Goal: Task Accomplishment & Management: Complete application form

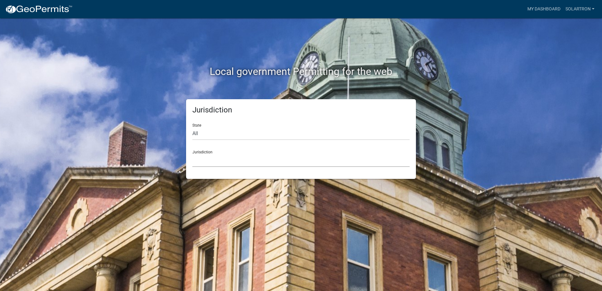
click at [202, 157] on select "[GEOGRAPHIC_DATA], [US_STATE] [GEOGRAPHIC_DATA], [US_STATE][PERSON_NAME][GEOGRA…" at bounding box center [300, 160] width 217 height 13
click at [167, 121] on div "Jurisdiction State All [US_STATE] [US_STATE] [US_STATE] [US_STATE] [US_STATE] […" at bounding box center [301, 139] width 359 height 80
click at [209, 135] on select "All [US_STATE] [US_STATE] [US_STATE] [US_STATE] [US_STATE] [US_STATE] [US_STATE…" at bounding box center [300, 133] width 217 height 13
select select "[US_STATE]"
click at [192, 127] on select "All [US_STATE] [US_STATE] [US_STATE] [US_STATE] [US_STATE] [US_STATE] [US_STATE…" at bounding box center [300, 133] width 217 height 13
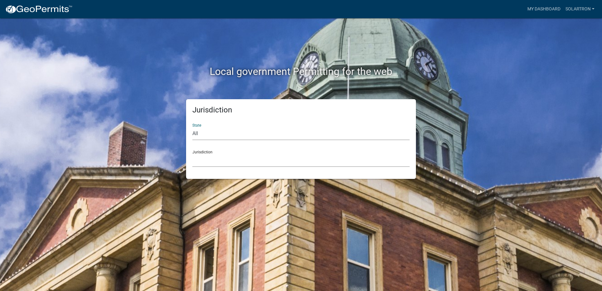
click at [216, 164] on select "City of [GEOGRAPHIC_DATA], [US_STATE] City of [GEOGRAPHIC_DATA], [US_STATE] Cit…" at bounding box center [300, 160] width 217 height 13
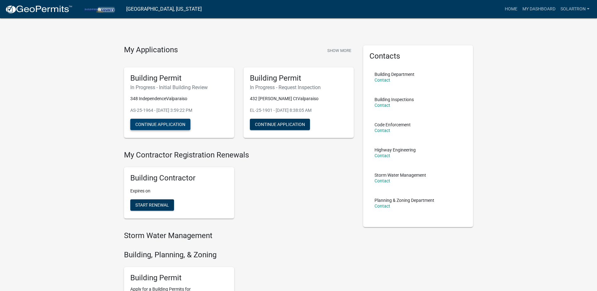
click at [166, 120] on button "Continue Application" at bounding box center [160, 124] width 60 height 11
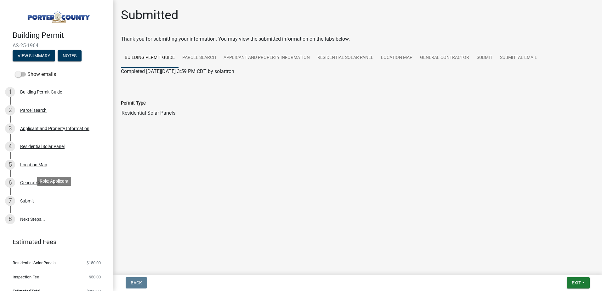
scroll to position [9, 0]
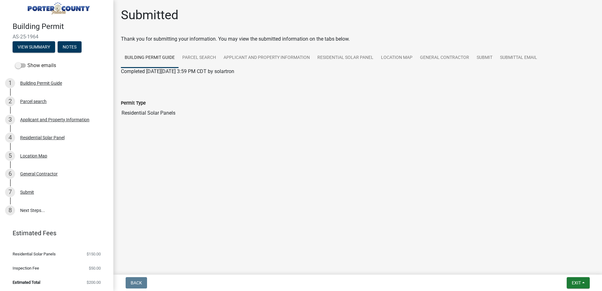
click at [30, 210] on link "8 Next Steps..." at bounding box center [56, 210] width 113 height 18
click at [14, 207] on div "8" at bounding box center [10, 210] width 10 height 10
click at [27, 216] on link "8 Next Steps..." at bounding box center [56, 210] width 113 height 18
click at [48, 47] on button "View Summary" at bounding box center [34, 46] width 43 height 11
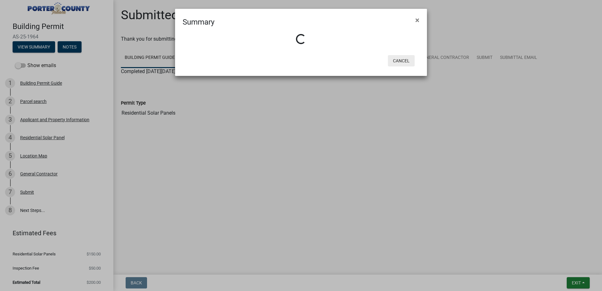
click at [397, 62] on button "Cancel" at bounding box center [401, 60] width 27 height 11
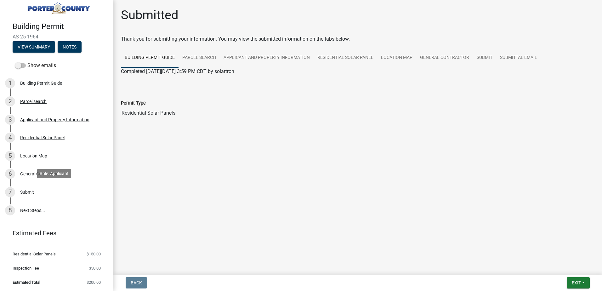
click at [27, 192] on div "Submit" at bounding box center [27, 192] width 14 height 4
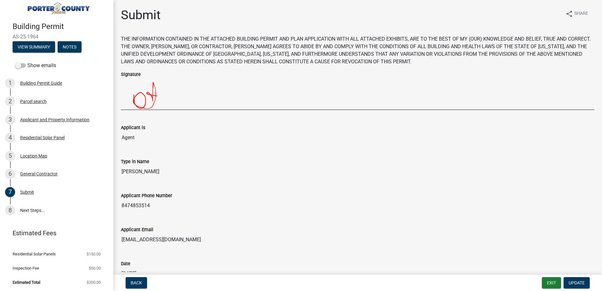
click at [22, 64] on span at bounding box center [20, 65] width 11 height 4
click at [27, 62] on input "Show emails" at bounding box center [27, 62] width 0 height 0
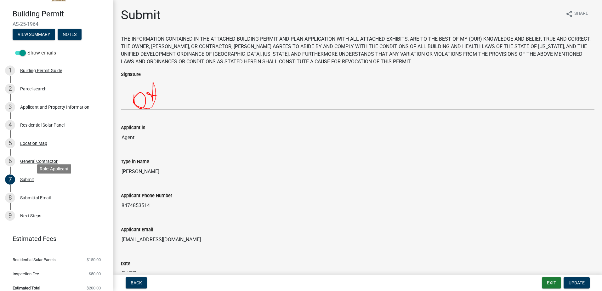
scroll to position [27, 0]
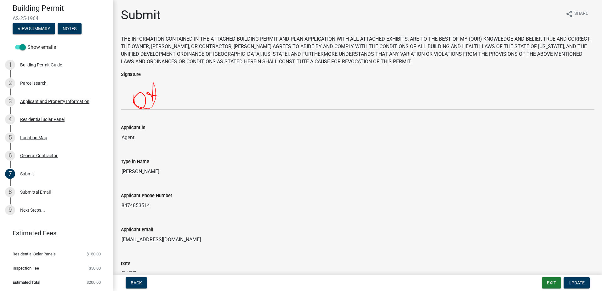
click at [30, 192] on div "Submittal Email" at bounding box center [35, 192] width 31 height 4
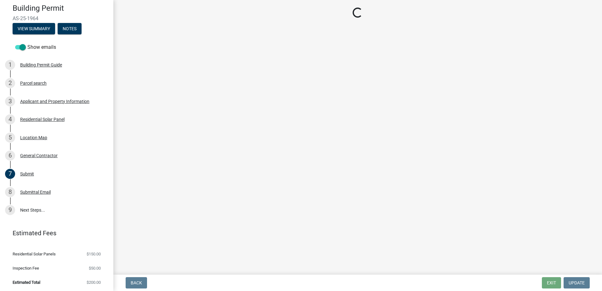
click at [28, 208] on link "9 Next Steps..." at bounding box center [56, 210] width 113 height 18
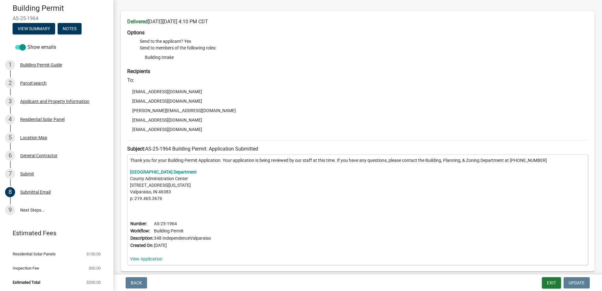
scroll to position [0, 0]
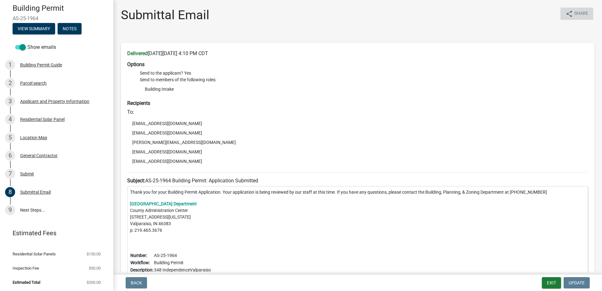
click at [568, 11] on icon "share" at bounding box center [570, 14] width 8 height 8
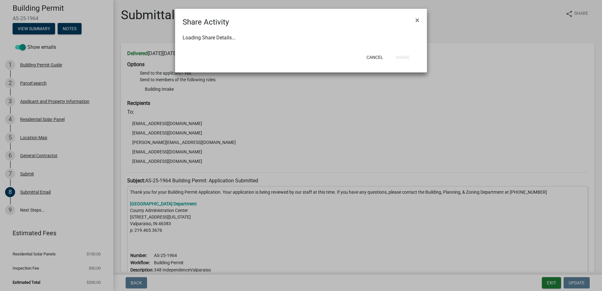
click at [419, 20] on button "×" at bounding box center [417, 20] width 14 height 18
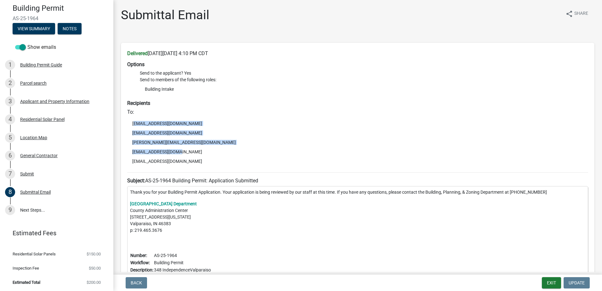
drag, startPoint x: 181, startPoint y: 153, endPoint x: 131, endPoint y: 120, distance: 60.0
click at [131, 120] on ul "[EMAIL_ADDRESS][DOMAIN_NAME] [EMAIL_ADDRESS][DOMAIN_NAME] [DOMAIN_NAME][EMAIL_A…" at bounding box center [357, 142] width 461 height 50
copy ul "[EMAIL_ADDRESS][DOMAIN_NAME] [EMAIL_ADDRESS][DOMAIN_NAME] [DOMAIN_NAME][EMAIL_A…"
click at [20, 17] on span "AS-25-1964" at bounding box center [57, 18] width 88 height 6
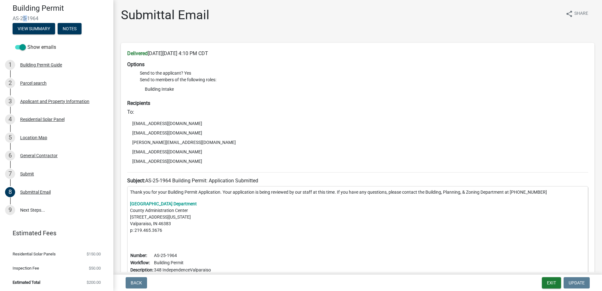
click at [20, 17] on span "AS-25-1964" at bounding box center [57, 18] width 88 height 6
copy div "AS-25-1964 View Summary Notes"
click at [27, 212] on link "9 Next Steps..." at bounding box center [56, 210] width 113 height 18
click at [5, 206] on link "9 Next Steps..." at bounding box center [56, 210] width 113 height 18
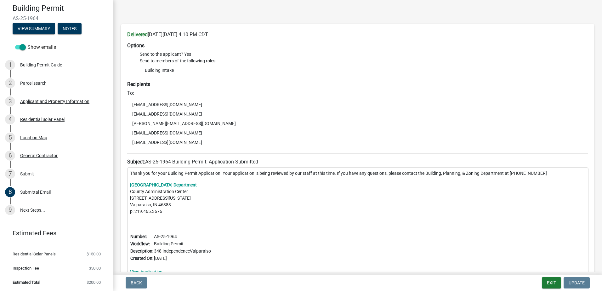
scroll to position [63, 0]
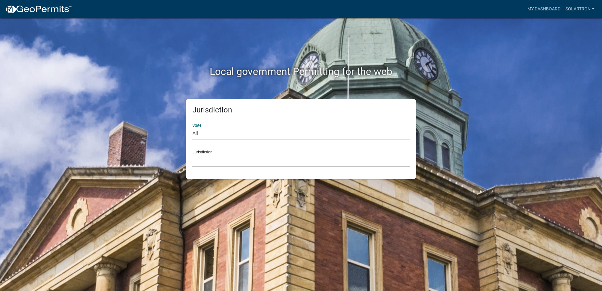
click at [214, 129] on select "All [US_STATE] [US_STATE] [US_STATE] [US_STATE] [US_STATE] [US_STATE] [US_STATE…" at bounding box center [300, 133] width 217 height 13
select select "[US_STATE]"
click at [192, 127] on select "All [US_STATE] [US_STATE] [US_STATE] [US_STATE] [US_STATE] [US_STATE] [US_STATE…" at bounding box center [300, 133] width 217 height 13
click at [221, 160] on select "City of [GEOGRAPHIC_DATA], [US_STATE] City of [GEOGRAPHIC_DATA], [US_STATE] Cit…" at bounding box center [300, 160] width 217 height 13
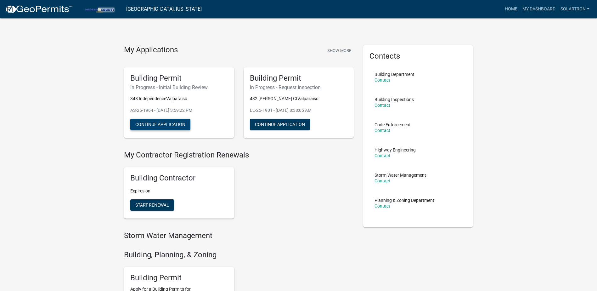
click at [151, 122] on button "Continue Application" at bounding box center [160, 124] width 60 height 11
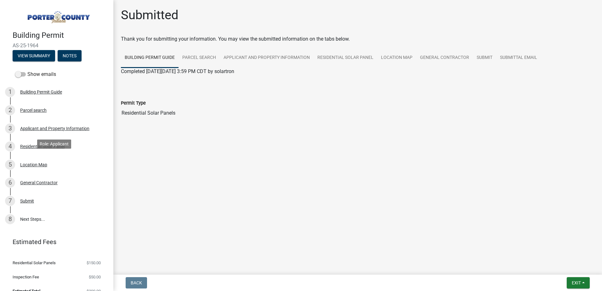
scroll to position [9, 0]
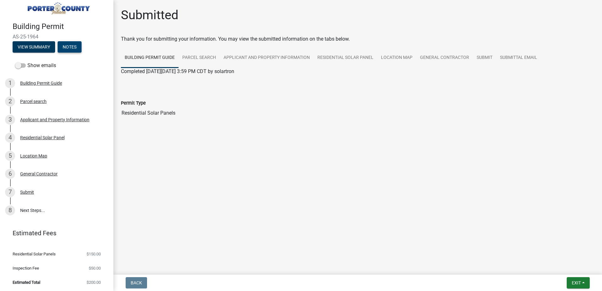
click at [65, 48] on button "Notes" at bounding box center [70, 46] width 24 height 11
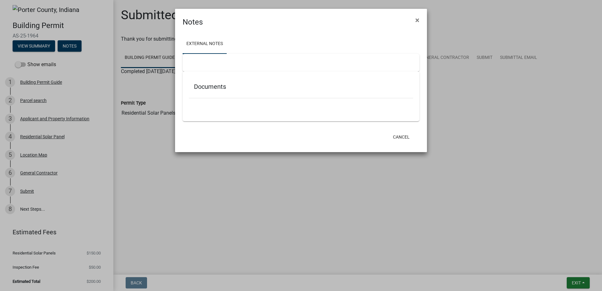
scroll to position [2, 0]
click at [396, 136] on button "Cancel" at bounding box center [401, 136] width 27 height 11
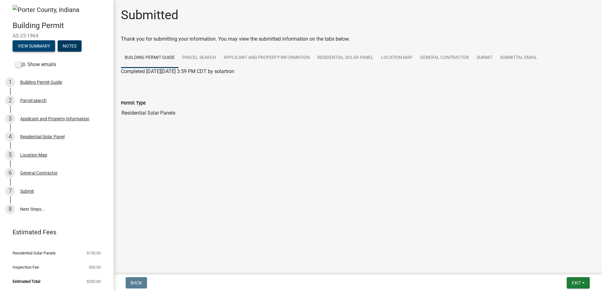
click at [44, 45] on button "View Summary" at bounding box center [34, 45] width 43 height 11
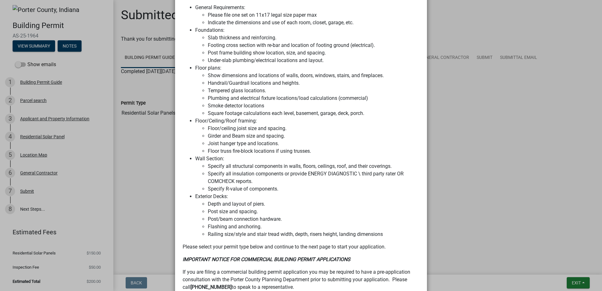
scroll to position [433, 0]
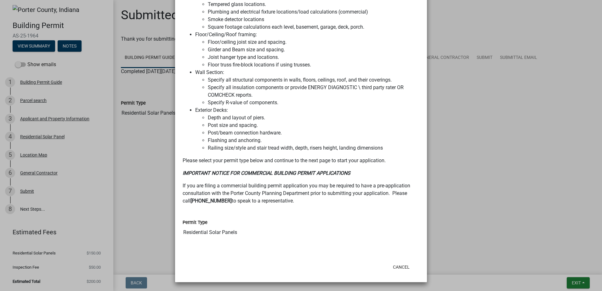
click at [488, 169] on ngb-modal-window "Summary × Printer Friendly Building Permit Guide Parcel search Applicant and Pr…" at bounding box center [301, 145] width 602 height 291
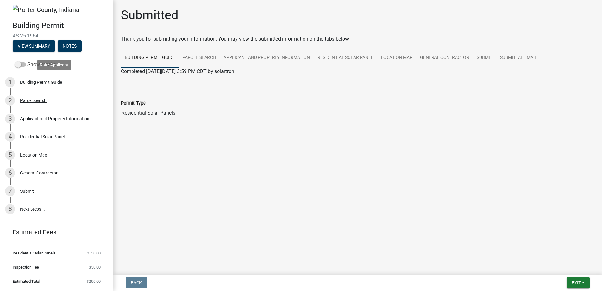
click at [32, 81] on div "Building Permit Guide" at bounding box center [41, 82] width 42 height 4
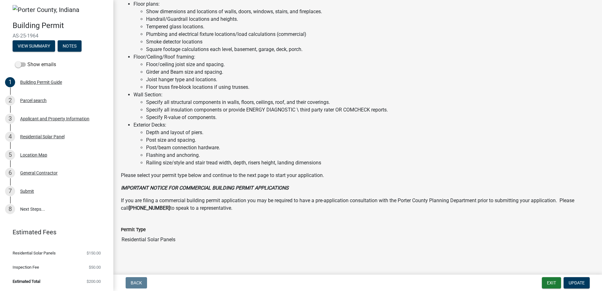
scroll to position [321, 0]
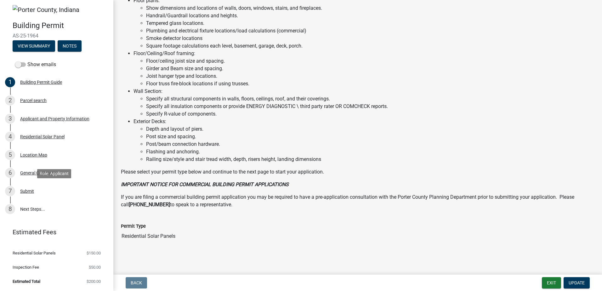
click at [27, 190] on div "Submit" at bounding box center [27, 191] width 14 height 4
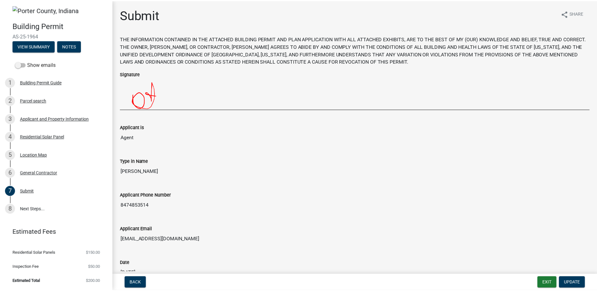
scroll to position [0, 0]
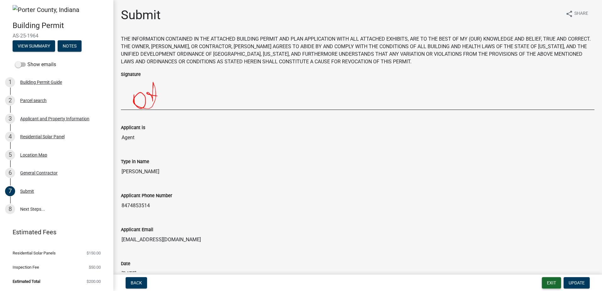
click at [551, 281] on button "Exit" at bounding box center [551, 282] width 19 height 11
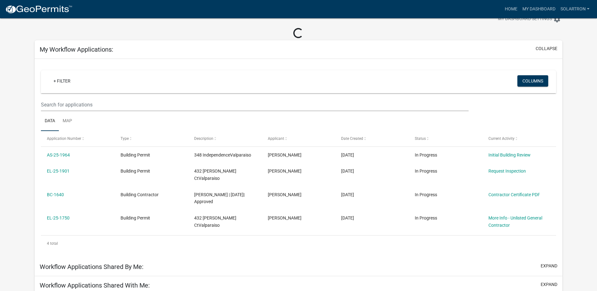
scroll to position [31, 0]
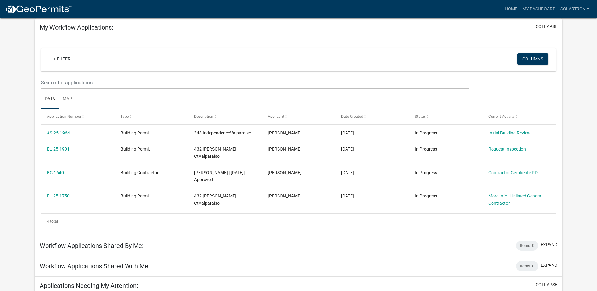
click at [507, 130] on link "Initial Building Review" at bounding box center [510, 132] width 42 height 5
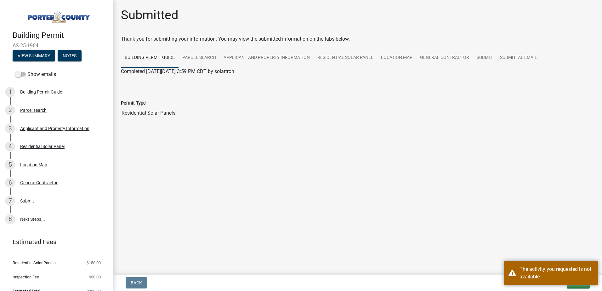
click at [537, 270] on div "The activity you requested is not available." at bounding box center [557, 272] width 74 height 15
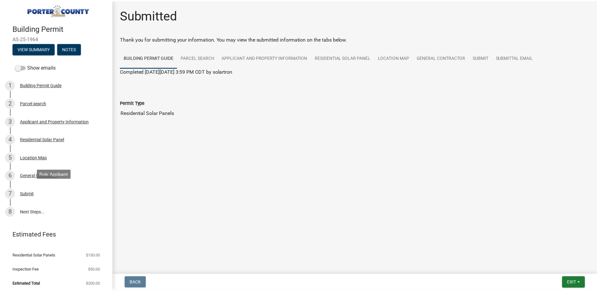
scroll to position [9, 0]
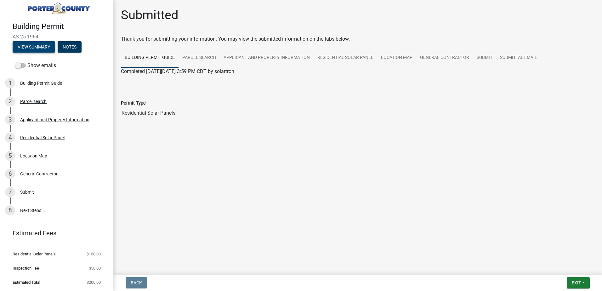
click at [43, 43] on button "View Summary" at bounding box center [34, 46] width 43 height 11
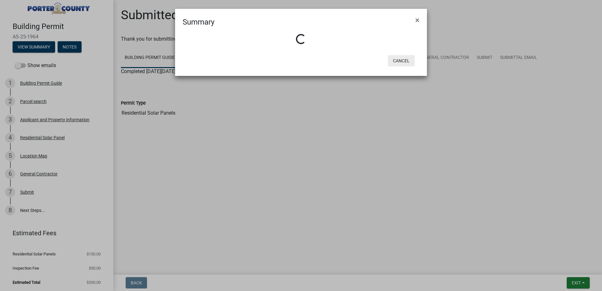
click at [403, 58] on button "Cancel" at bounding box center [401, 60] width 27 height 11
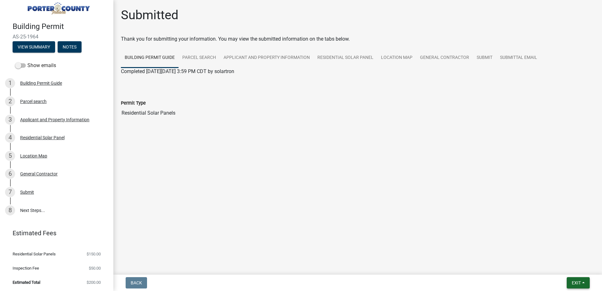
click at [578, 279] on button "Exit" at bounding box center [578, 282] width 23 height 11
click at [557, 265] on button "Save & Exit" at bounding box center [564, 266] width 50 height 15
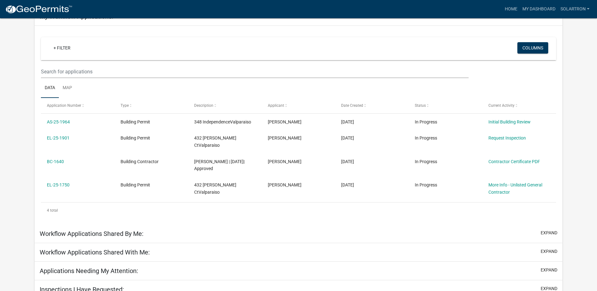
scroll to position [54, 0]
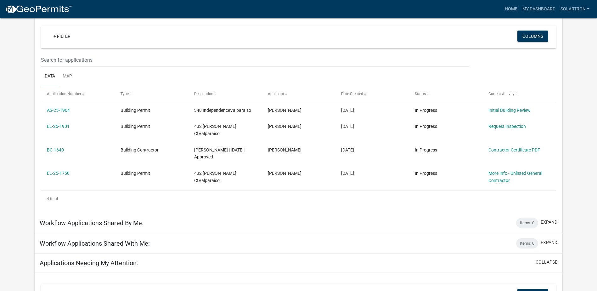
click at [550, 264] on div "Applications Needing My Attention: collapse" at bounding box center [299, 263] width 528 height 19
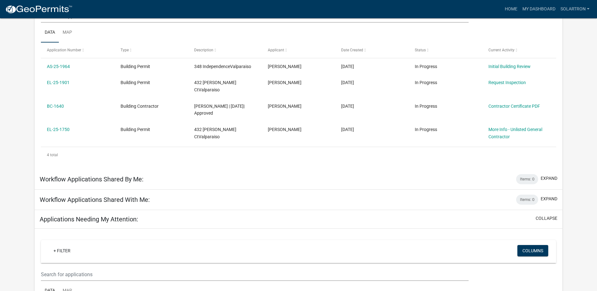
scroll to position [35, 0]
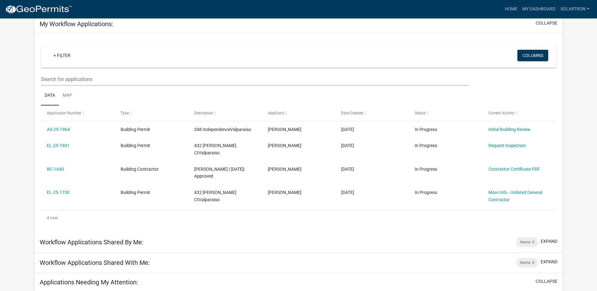
click at [56, 130] on link "AS-25-1964" at bounding box center [58, 129] width 23 height 5
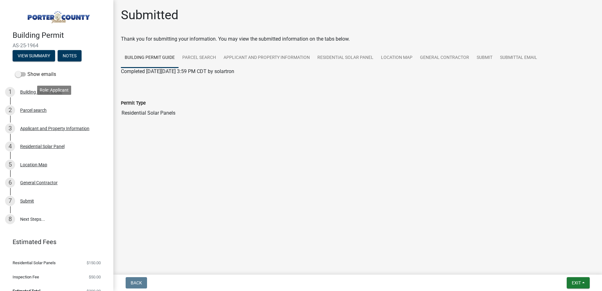
scroll to position [9, 0]
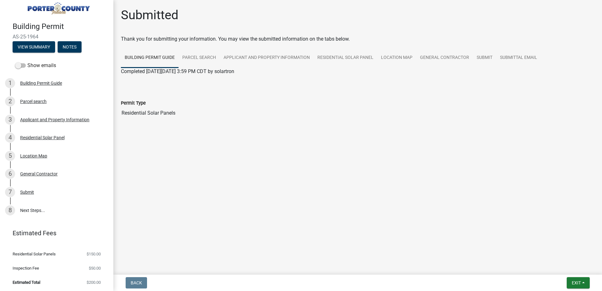
click at [34, 205] on link "8 Next Steps..." at bounding box center [56, 210] width 113 height 18
click at [20, 211] on link "8 Next Steps..." at bounding box center [56, 210] width 113 height 18
click at [577, 279] on button "Exit" at bounding box center [578, 282] width 23 height 11
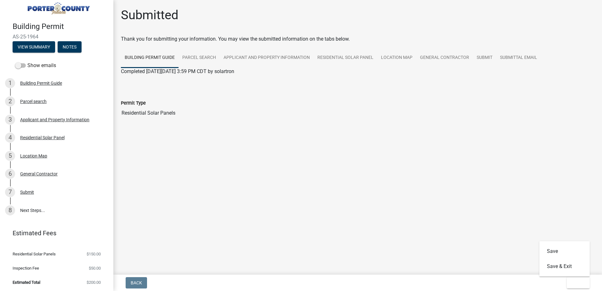
click at [391, 202] on main "Submitted Thank you for submitting your information. You may view the submitted…" at bounding box center [357, 136] width 489 height 272
click at [22, 206] on link "8 Next Steps..." at bounding box center [56, 210] width 113 height 18
